Goal: Task Accomplishment & Management: Use online tool/utility

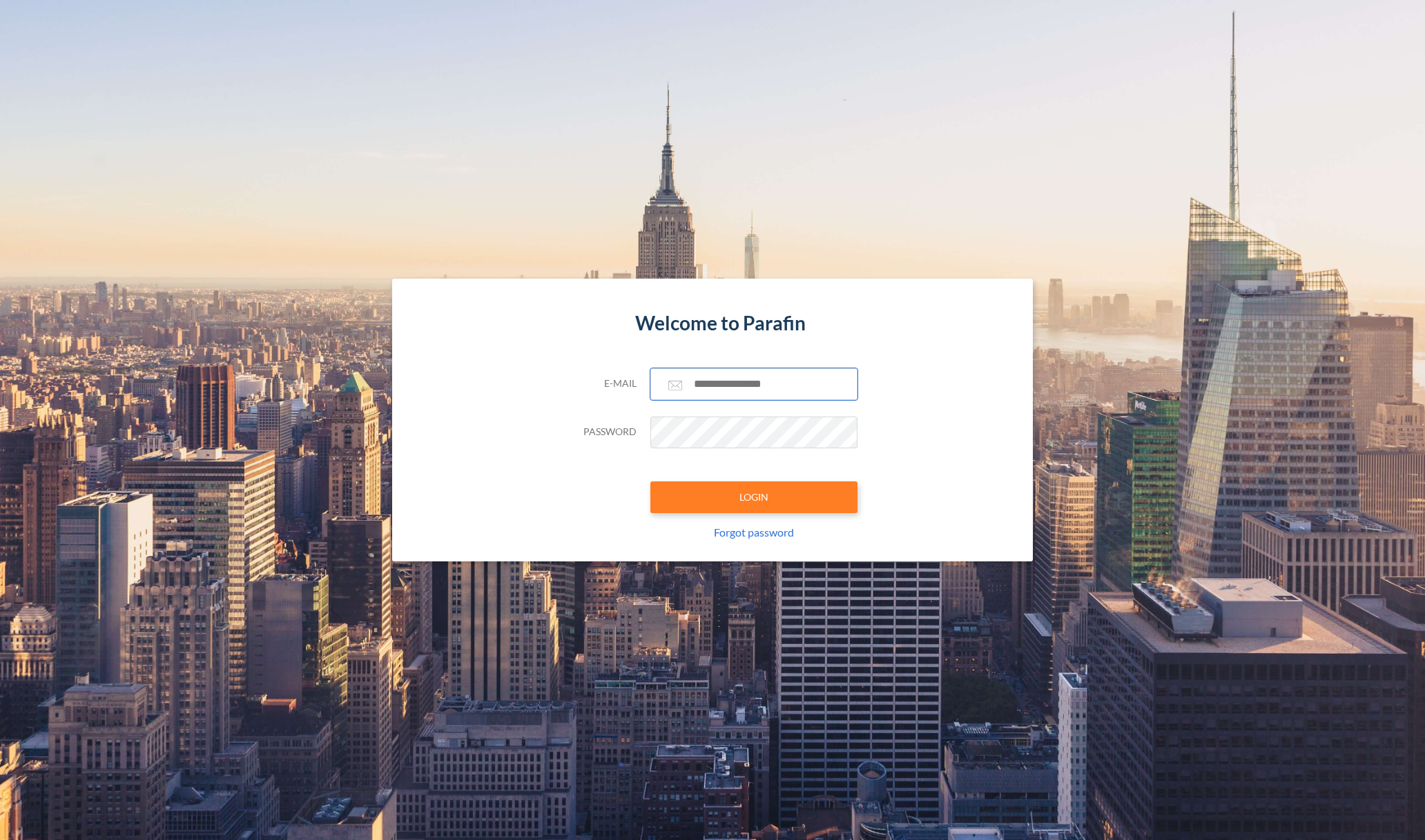
click at [712, 382] on input "text" at bounding box center [754, 384] width 207 height 32
paste input "**********"
type input "**********"
click at [727, 493] on button "LOGIN" at bounding box center [754, 498] width 207 height 32
